Goal: Complete application form: Complete application form

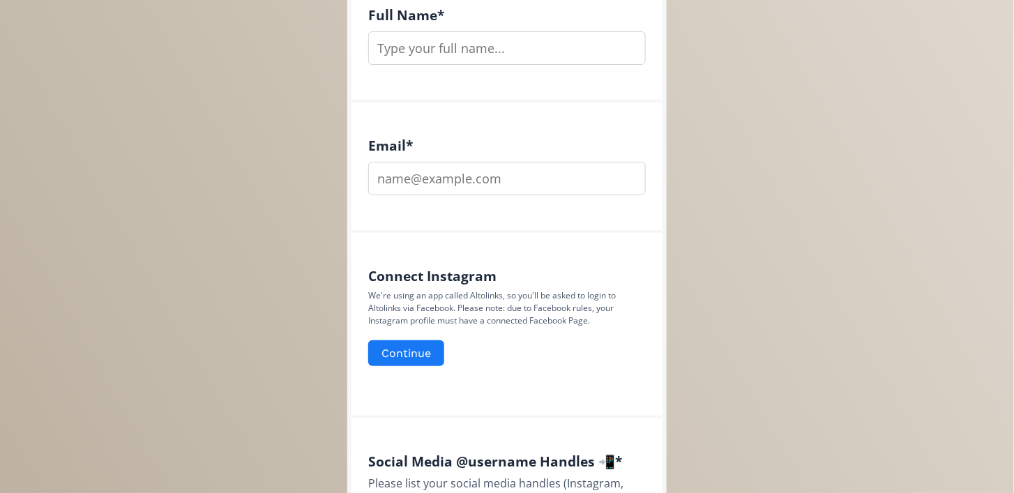
scroll to position [476, 0]
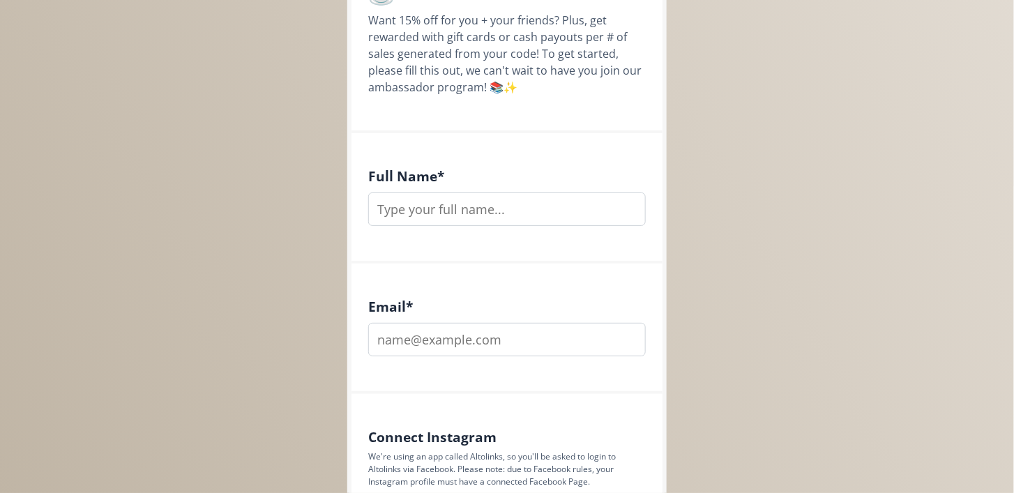
scroll to position [325, 0]
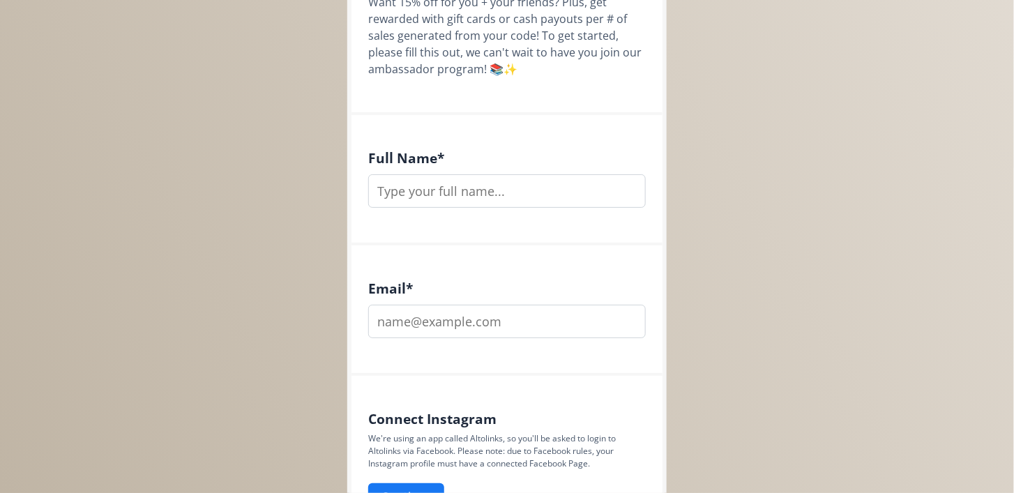
click at [493, 192] on input "text" at bounding box center [506, 190] width 277 height 33
type input "Harshini Vankineni"
click at [467, 323] on input "email" at bounding box center [506, 321] width 277 height 33
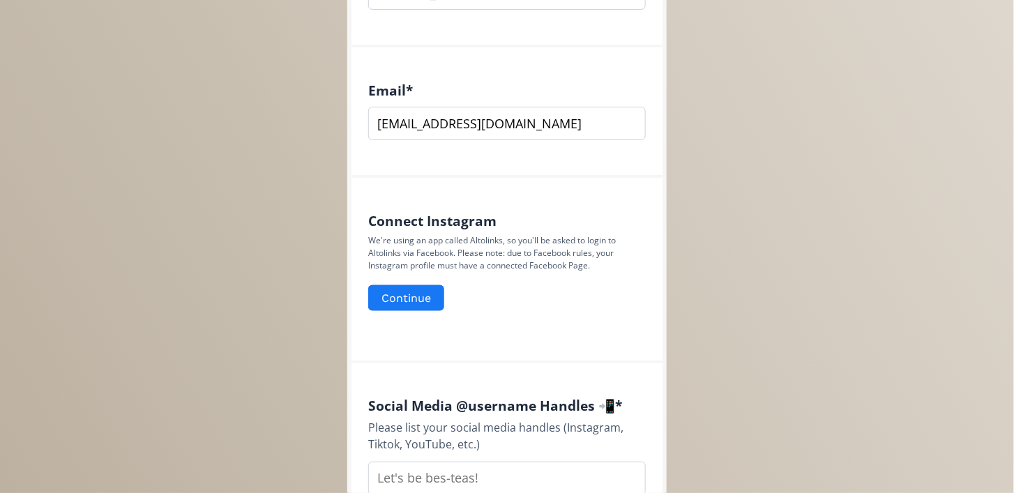
scroll to position [551, 0]
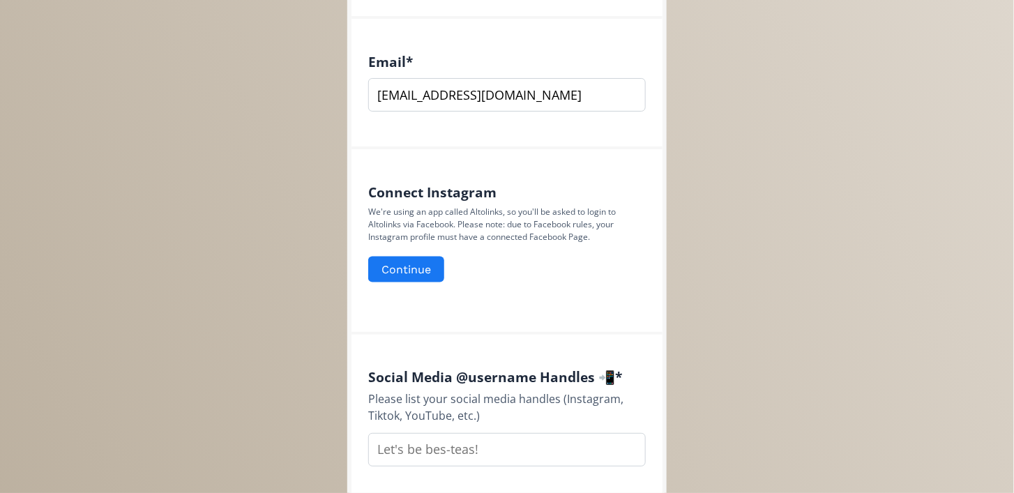
type input "harshin_vankineni@icloud.com"
click at [425, 224] on p "We're using an app called Altolinks, so you'll be asked to login to Altolinks v…" at bounding box center [506, 225] width 277 height 38
drag, startPoint x: 885, startPoint y: 289, endPoint x: 865, endPoint y: 287, distance: 19.6
click at [884, 289] on div "Steeped Storytellers Ambassador Application ☕️ Want 15% off for you + your frie…" at bounding box center [507, 362] width 1034 height 1827
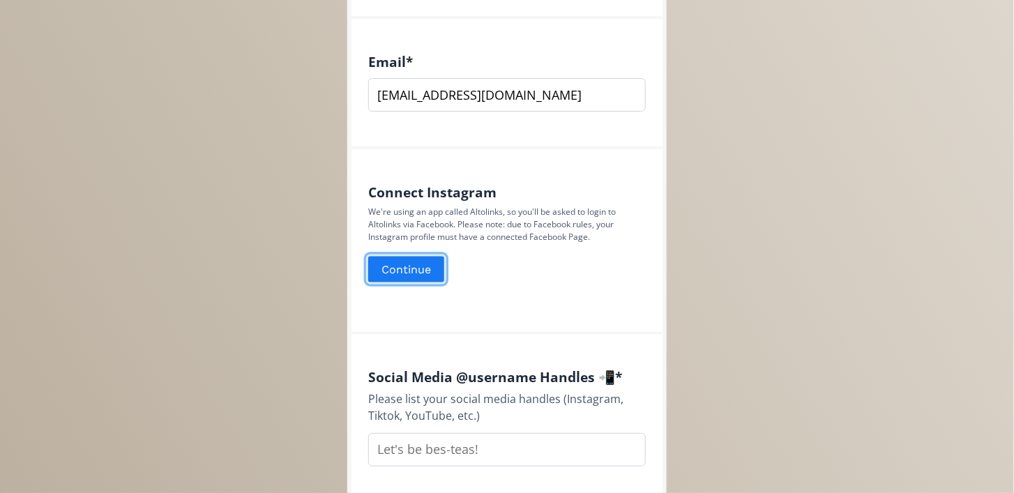
click at [428, 284] on button "Continue" at bounding box center [406, 269] width 80 height 30
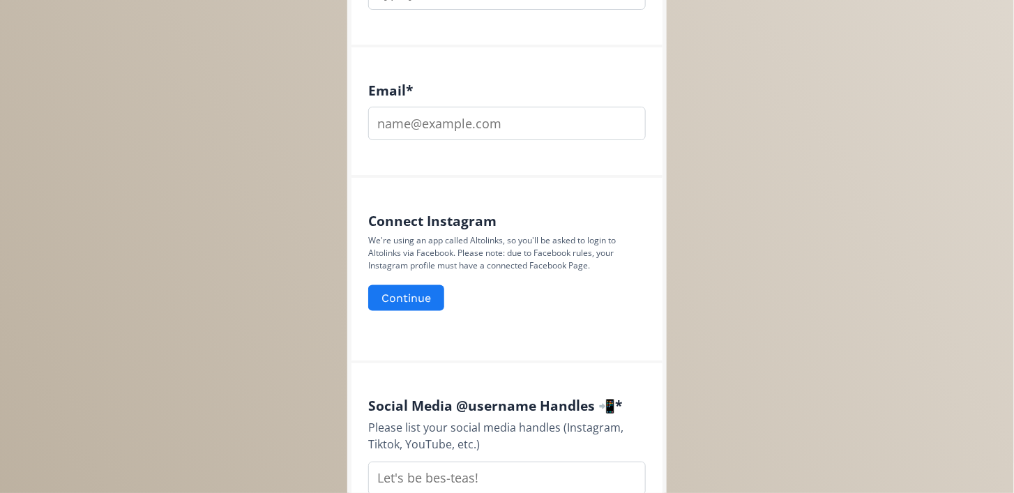
scroll to position [551, 0]
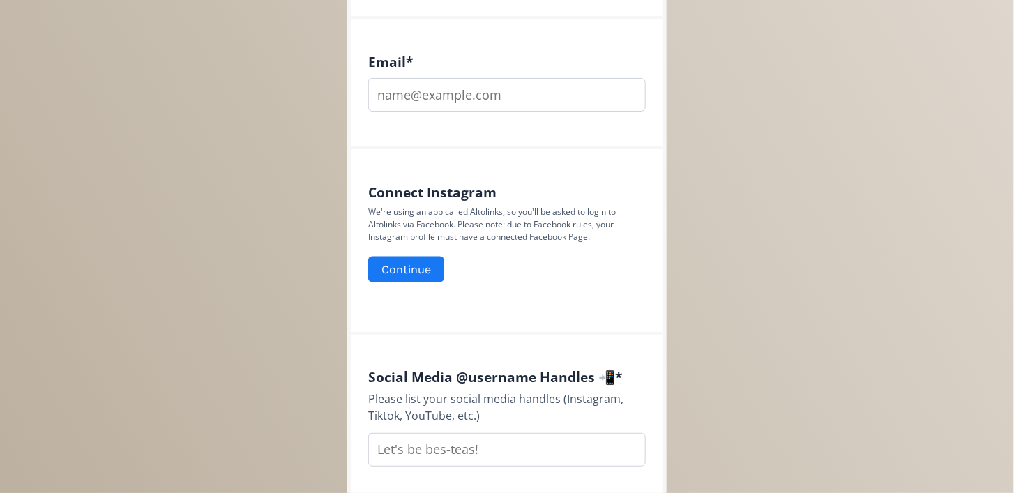
click at [876, 169] on div "Steeped Storytellers Ambassador Application ☕️ Want 15% off for you + your frie…" at bounding box center [507, 362] width 1034 height 1827
